Goal: Find specific page/section: Find specific page/section

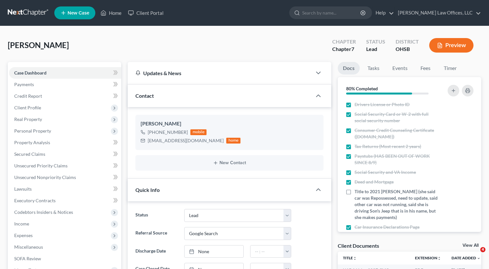
select select "5"
select select "4"
click at [116, 14] on link "Home" at bounding box center [110, 13] width 27 height 12
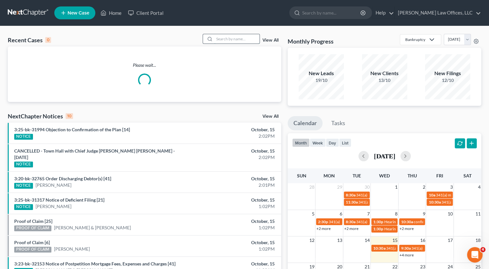
click at [239, 41] on input "search" at bounding box center [236, 38] width 45 height 9
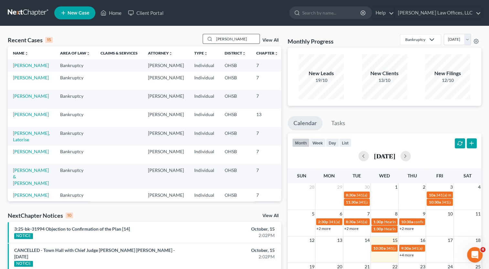
type input "[PERSON_NAME]"
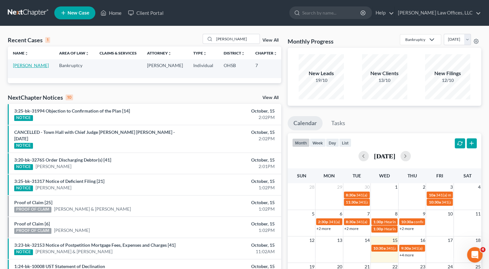
click at [17, 66] on link "[PERSON_NAME]" at bounding box center [31, 65] width 36 height 5
select select "4"
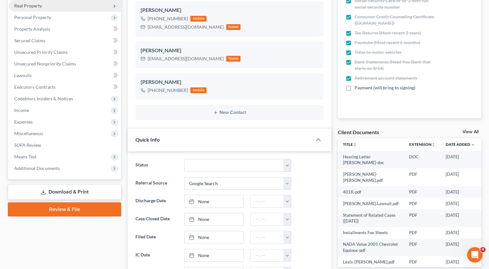
scroll to position [129, 0]
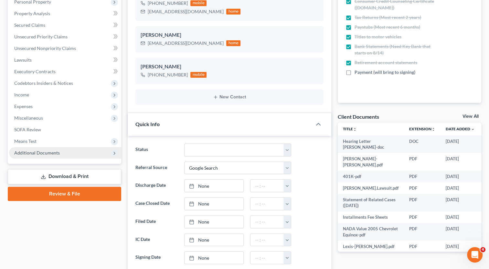
click at [46, 153] on span "Additional Documents" at bounding box center [37, 152] width 46 height 5
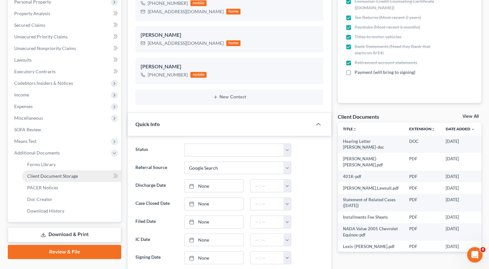
click at [52, 176] on span "Client Document Storage" at bounding box center [52, 176] width 51 height 5
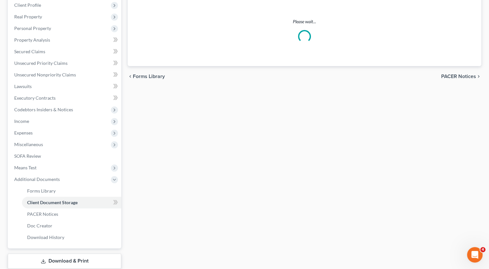
scroll to position [47, 0]
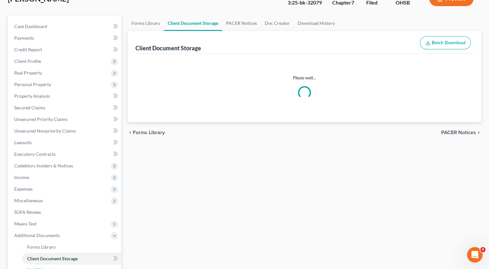
select select "7"
select select "37"
select select "52"
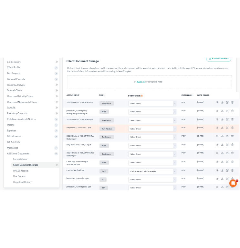
scroll to position [0, 0]
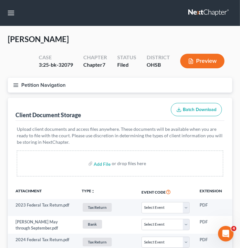
select select "7"
select select "37"
select select "52"
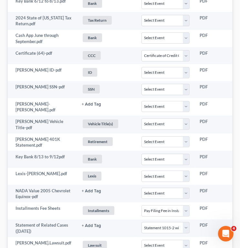
scroll to position [463, 0]
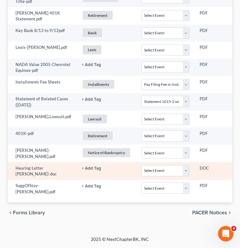
select select "7"
select select "37"
select select "52"
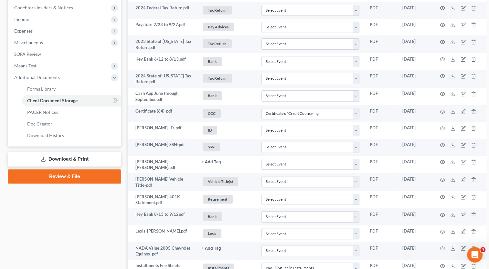
scroll to position [0, 0]
